Goal: Task Accomplishment & Management: Manage account settings

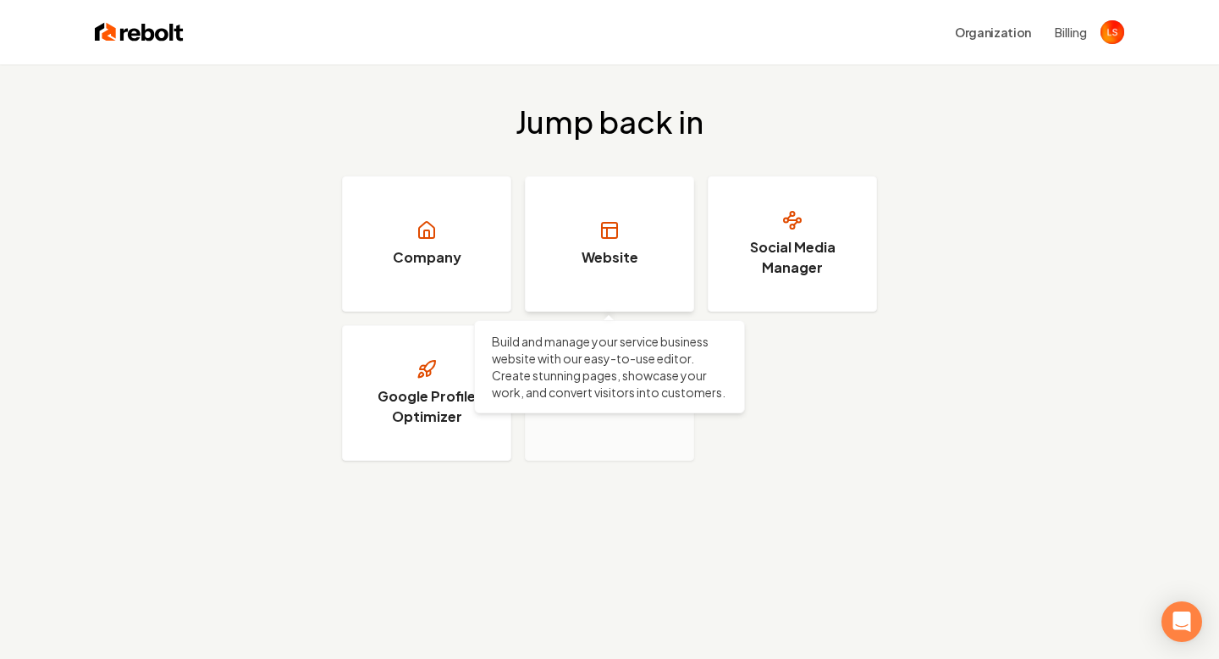
click at [551, 253] on link "Website" at bounding box center [609, 243] width 169 height 135
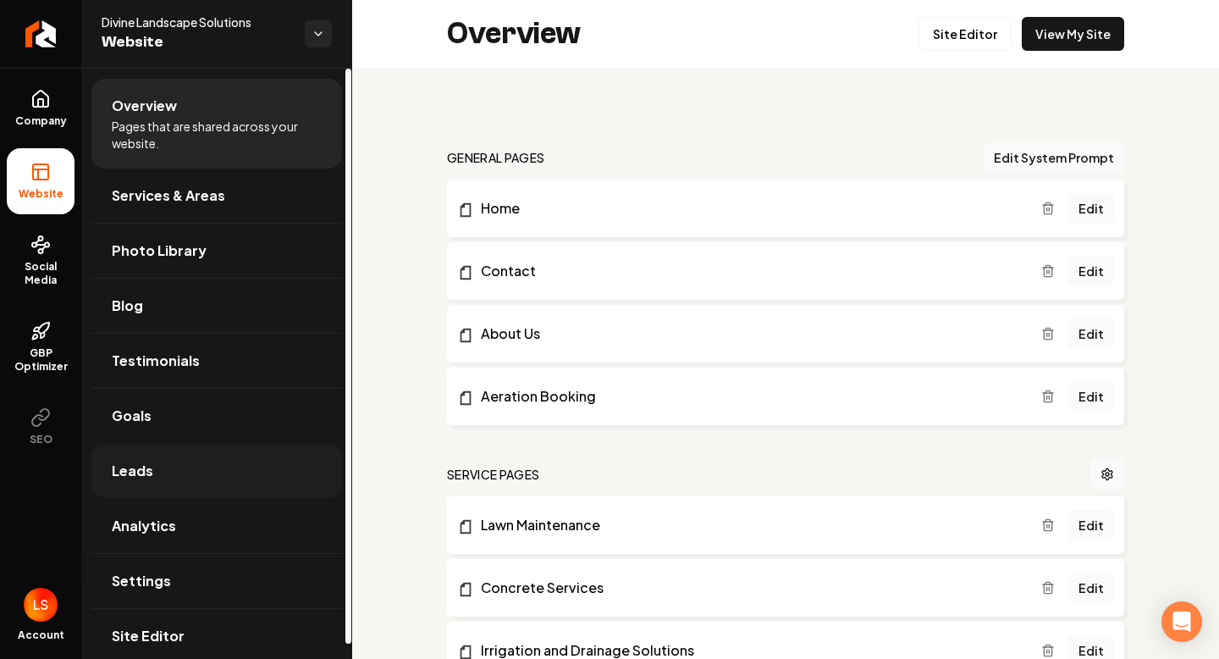
click at [183, 476] on link "Leads" at bounding box center [216, 471] width 251 height 54
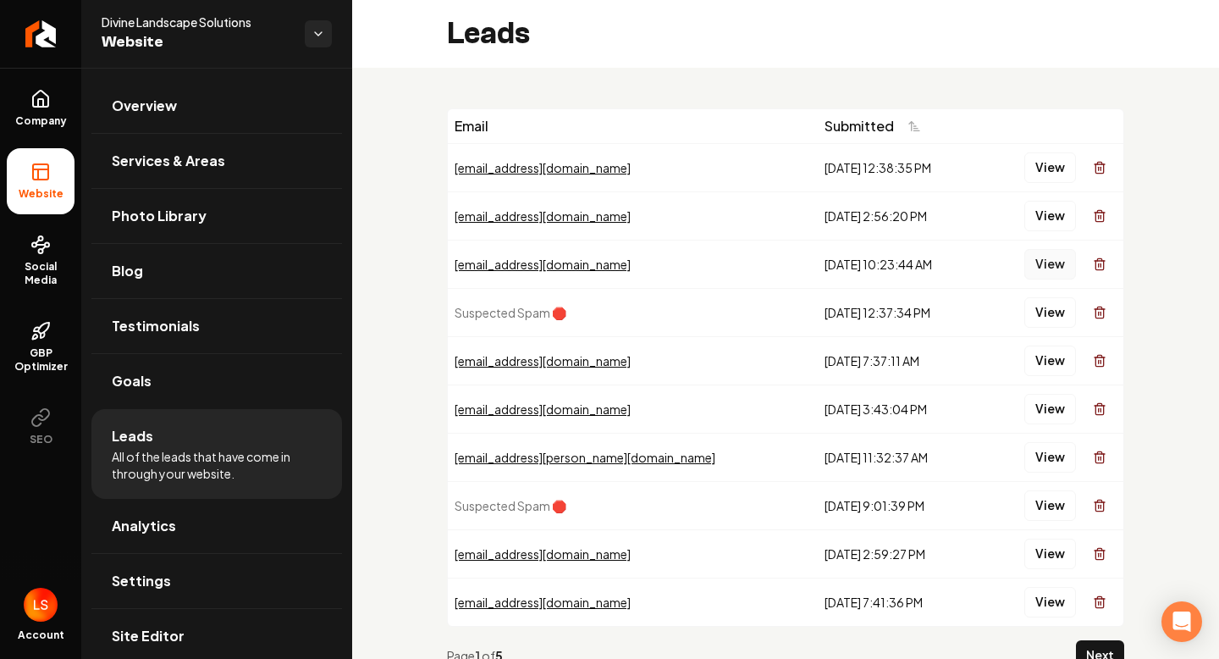
click at [1046, 262] on button "View" at bounding box center [1050, 264] width 52 height 30
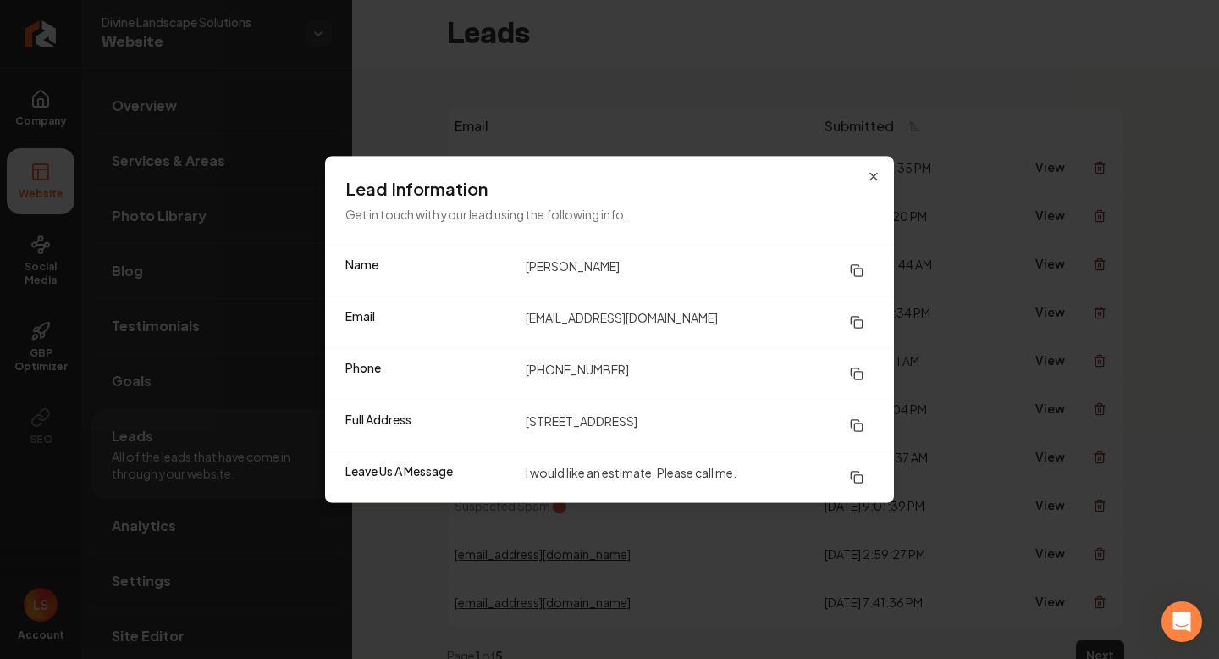
click at [847, 264] on button at bounding box center [857, 271] width 34 height 30
click at [856, 375] on icon at bounding box center [857, 374] width 14 height 14
click at [855, 474] on icon at bounding box center [857, 478] width 14 height 14
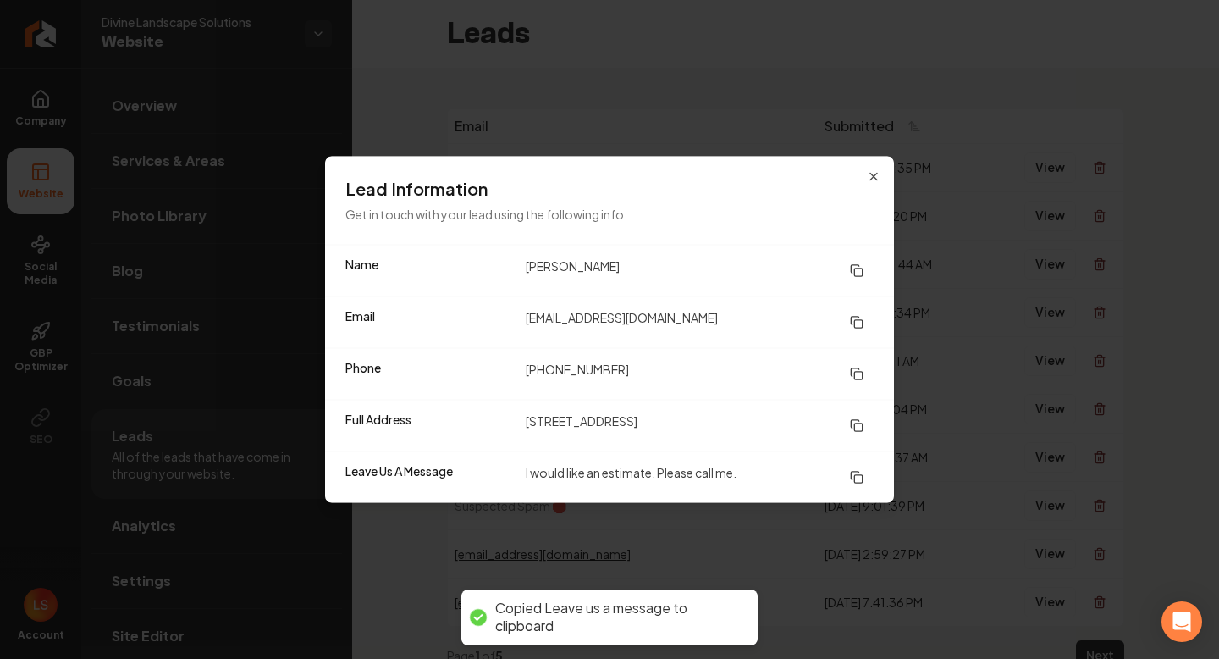
click at [850, 319] on icon at bounding box center [857, 323] width 14 height 14
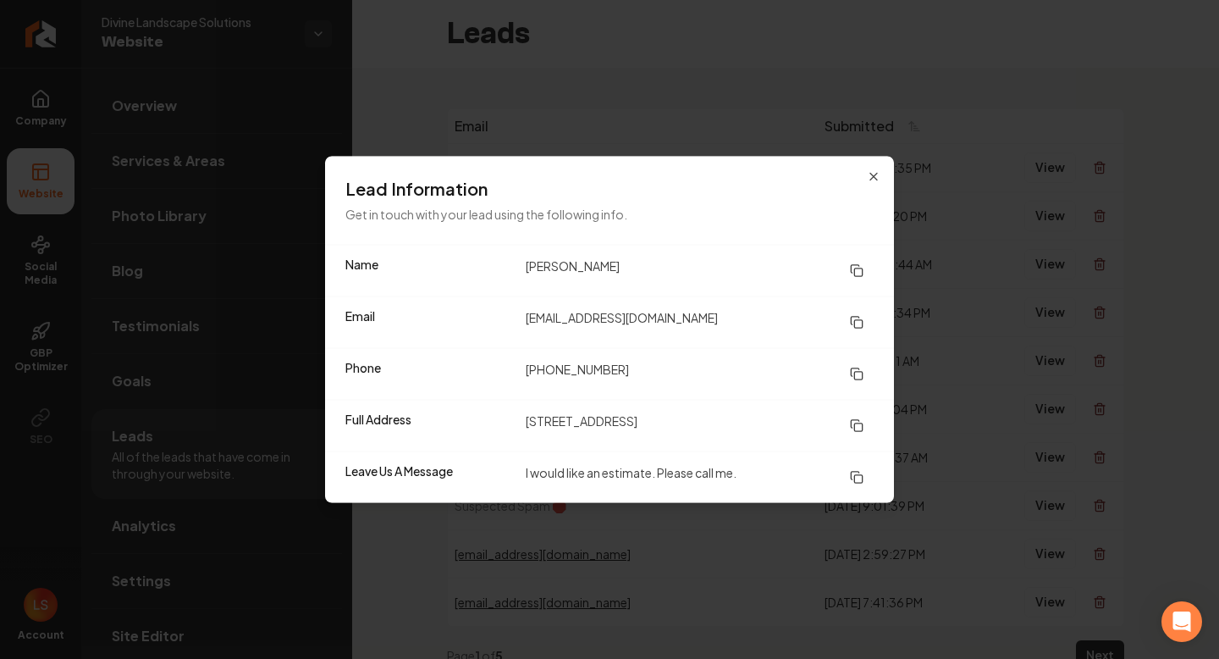
click at [859, 373] on icon at bounding box center [857, 374] width 14 height 14
click at [868, 425] on button at bounding box center [857, 426] width 34 height 30
click at [875, 171] on icon "button" at bounding box center [874, 177] width 14 height 14
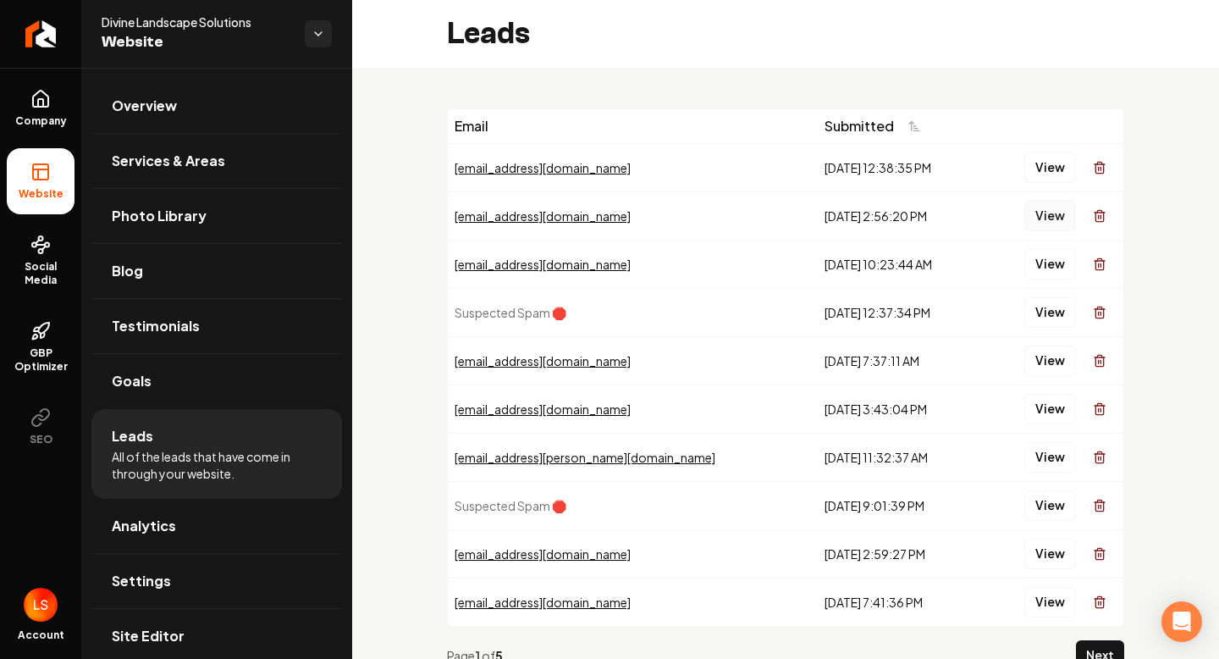
click at [1035, 214] on button "View" at bounding box center [1050, 216] width 52 height 30
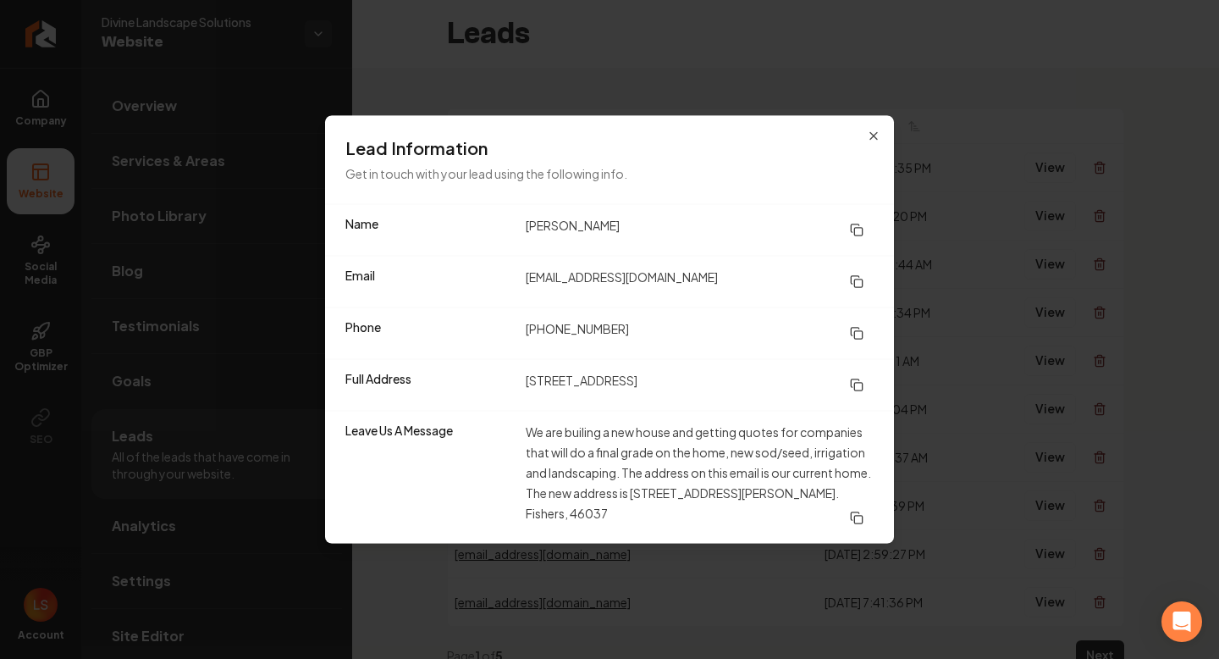
click at [856, 283] on icon at bounding box center [857, 282] width 14 height 14
click at [854, 282] on rect at bounding box center [858, 283] width 8 height 8
click at [858, 333] on icon at bounding box center [857, 334] width 14 height 14
drag, startPoint x: 673, startPoint y: 494, endPoint x: 767, endPoint y: 522, distance: 98.3
click at [767, 522] on dd "We are builing a new house and getting quotes for companies that will do a fina…" at bounding box center [700, 478] width 348 height 112
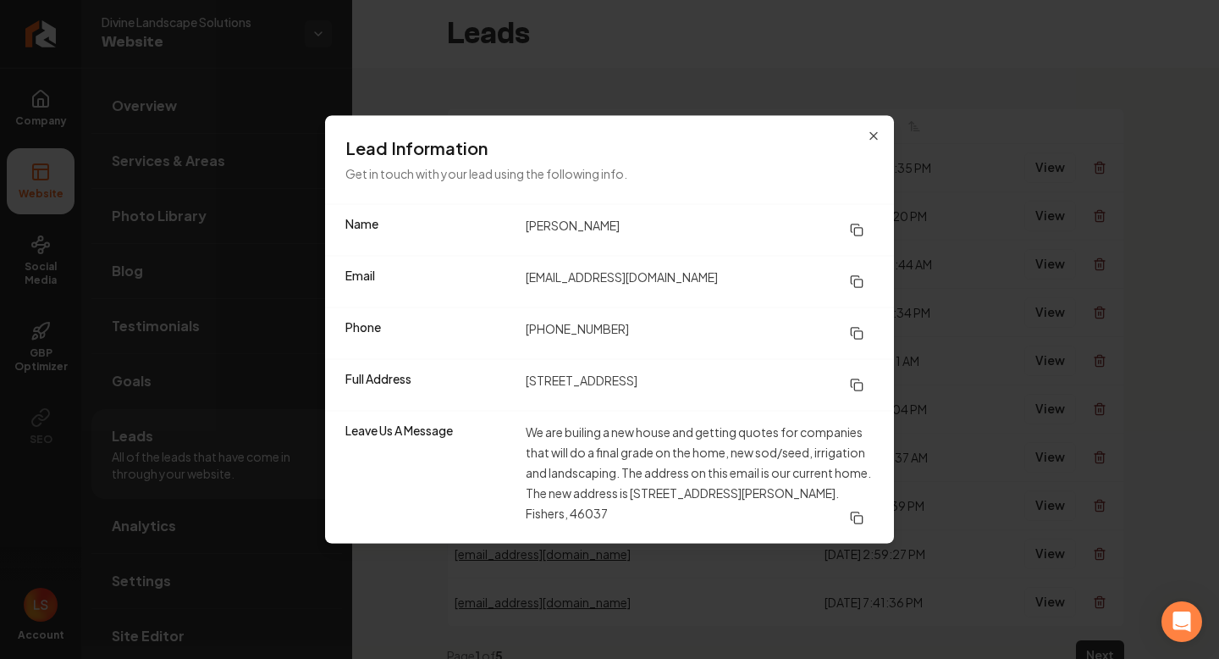
click at [671, 489] on dd "We are builing a new house and getting quotes for companies that will do a fina…" at bounding box center [700, 478] width 348 height 112
drag, startPoint x: 671, startPoint y: 489, endPoint x: 696, endPoint y: 521, distance: 40.3
click at [696, 521] on dd "We are builing a new house and getting quotes for companies that will do a fina…" at bounding box center [700, 478] width 348 height 112
click at [689, 518] on dd "We are builing a new house and getting quotes for companies that will do a fina…" at bounding box center [700, 478] width 348 height 112
